Goal: Find specific page/section: Find specific page/section

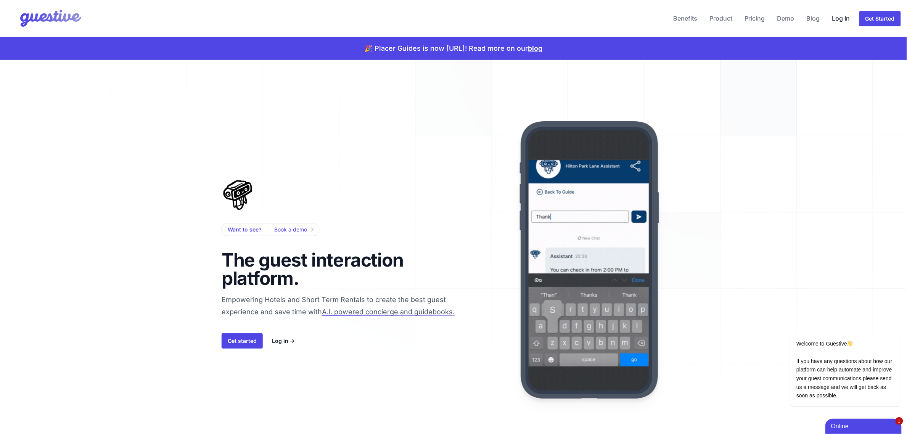
click at [841, 10] on link "Log In" at bounding box center [841, 18] width 24 height 18
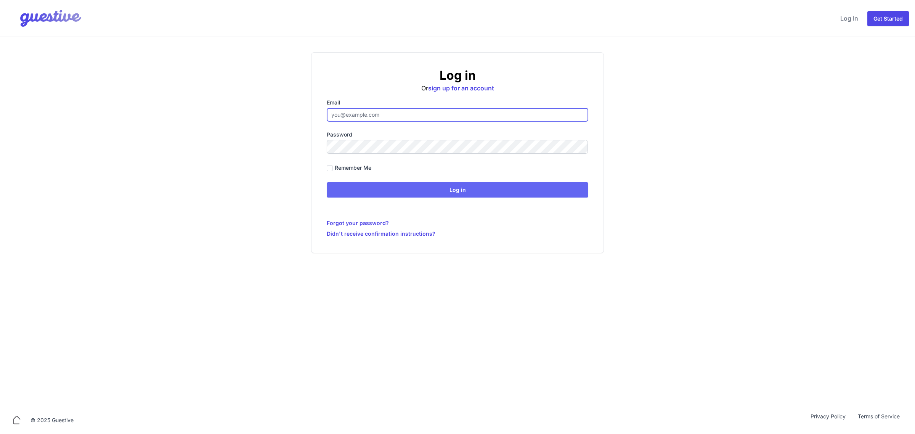
type input "[EMAIL_ADDRESS][DOMAIN_NAME]"
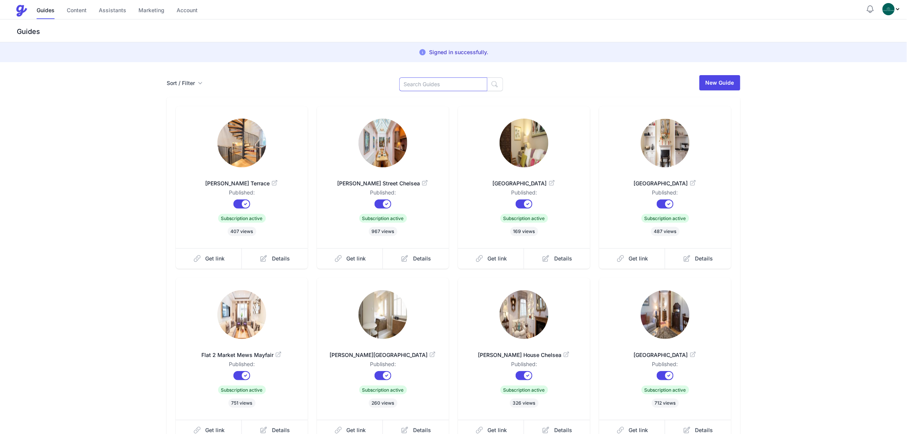
click at [426, 77] on input at bounding box center [443, 84] width 88 height 14
type input "Cath"
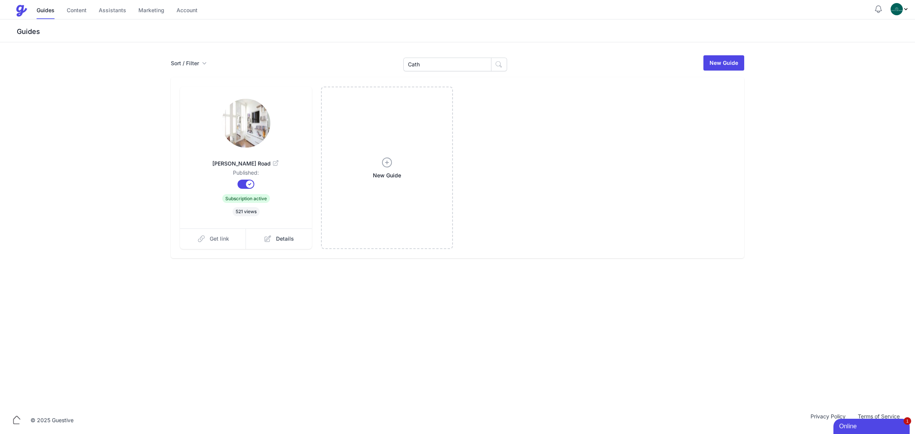
click at [220, 239] on span "Get link" at bounding box center [219, 239] width 19 height 8
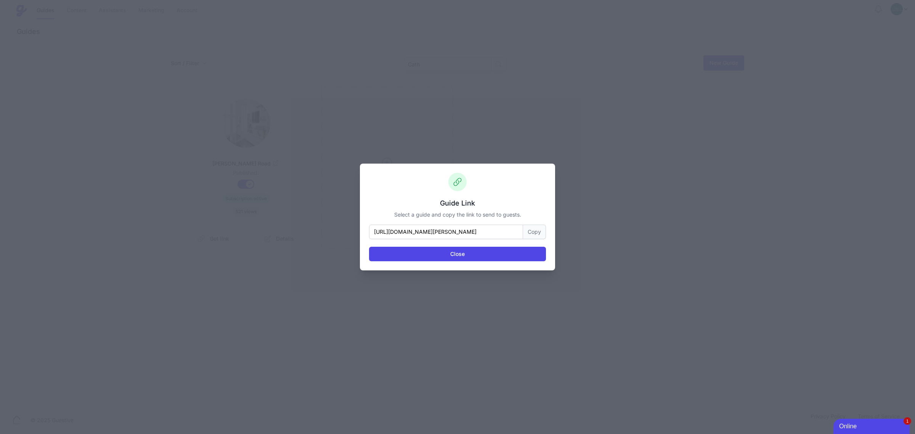
click at [529, 230] on button "Copy" at bounding box center [534, 232] width 23 height 14
